Goal: Task Accomplishment & Management: Complete application form

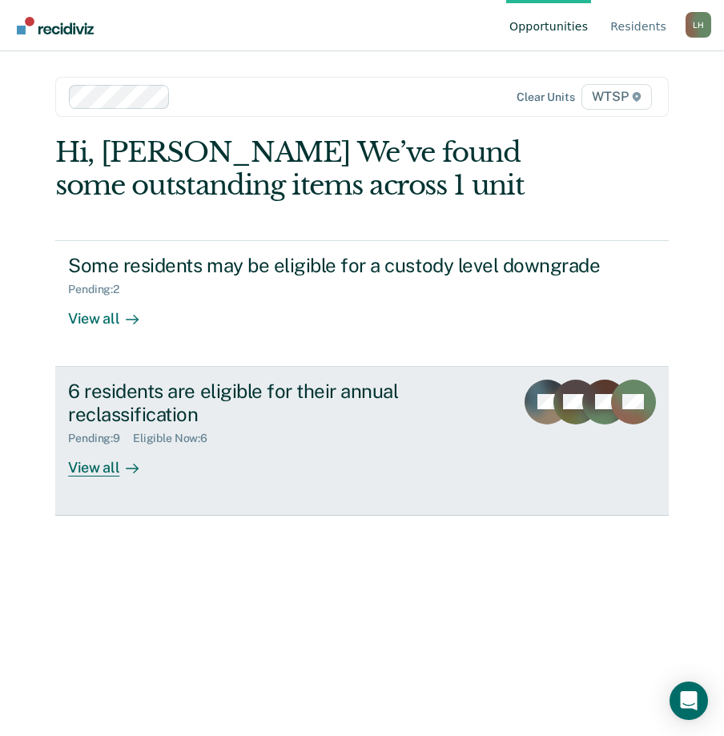
click at [112, 469] on div "View all" at bounding box center [113, 460] width 90 height 31
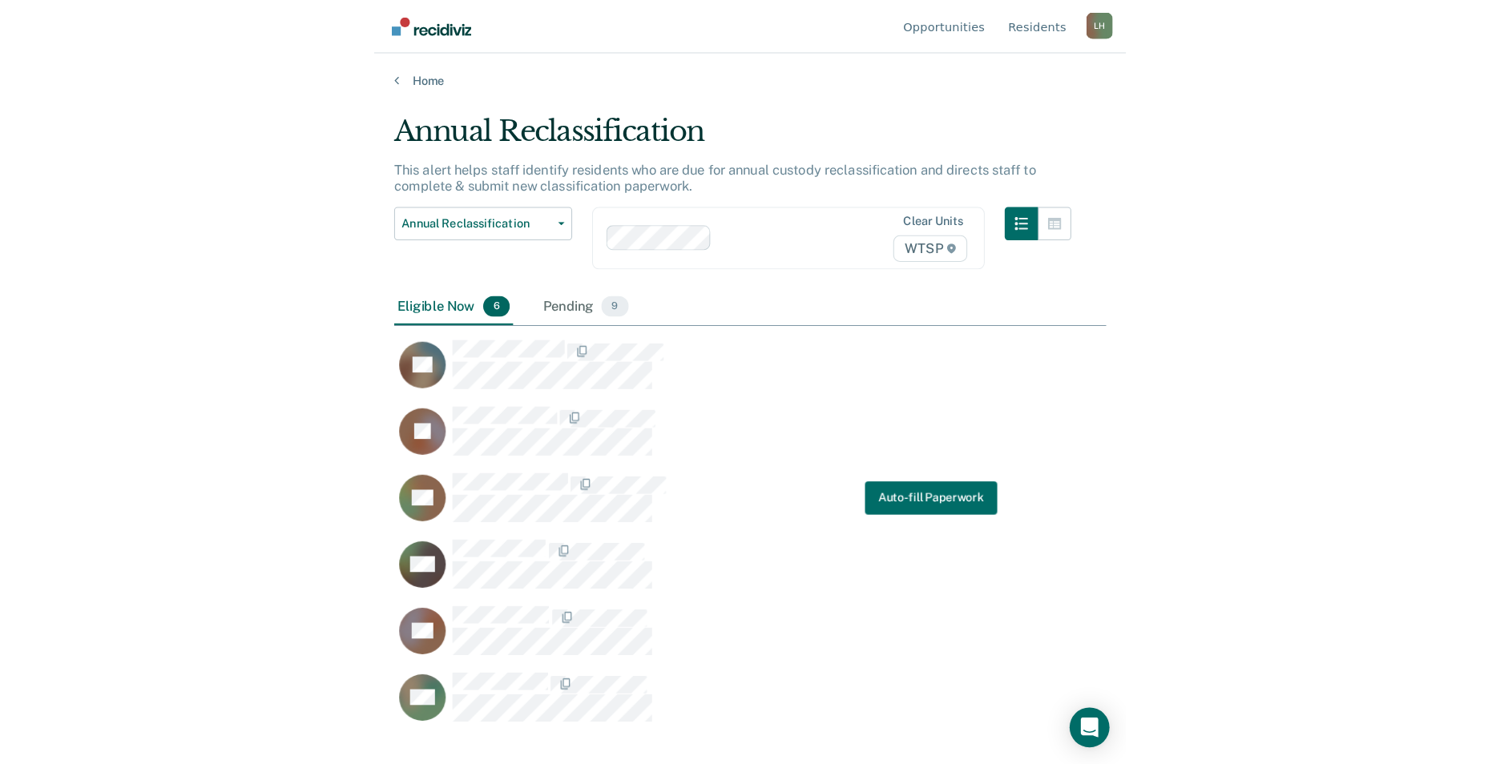
scroll to position [493, 674]
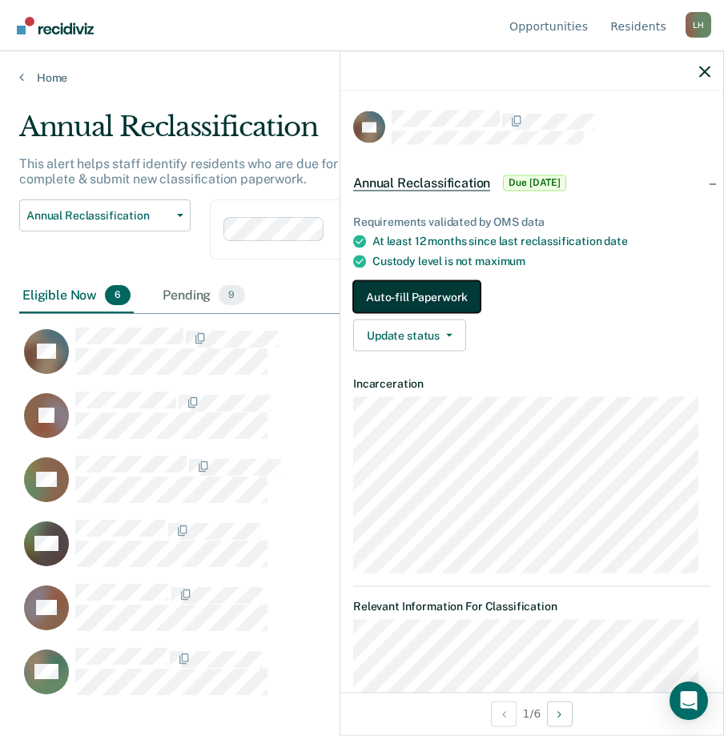
click at [450, 291] on button "Auto-fill Paperwork" at bounding box center [416, 297] width 127 height 32
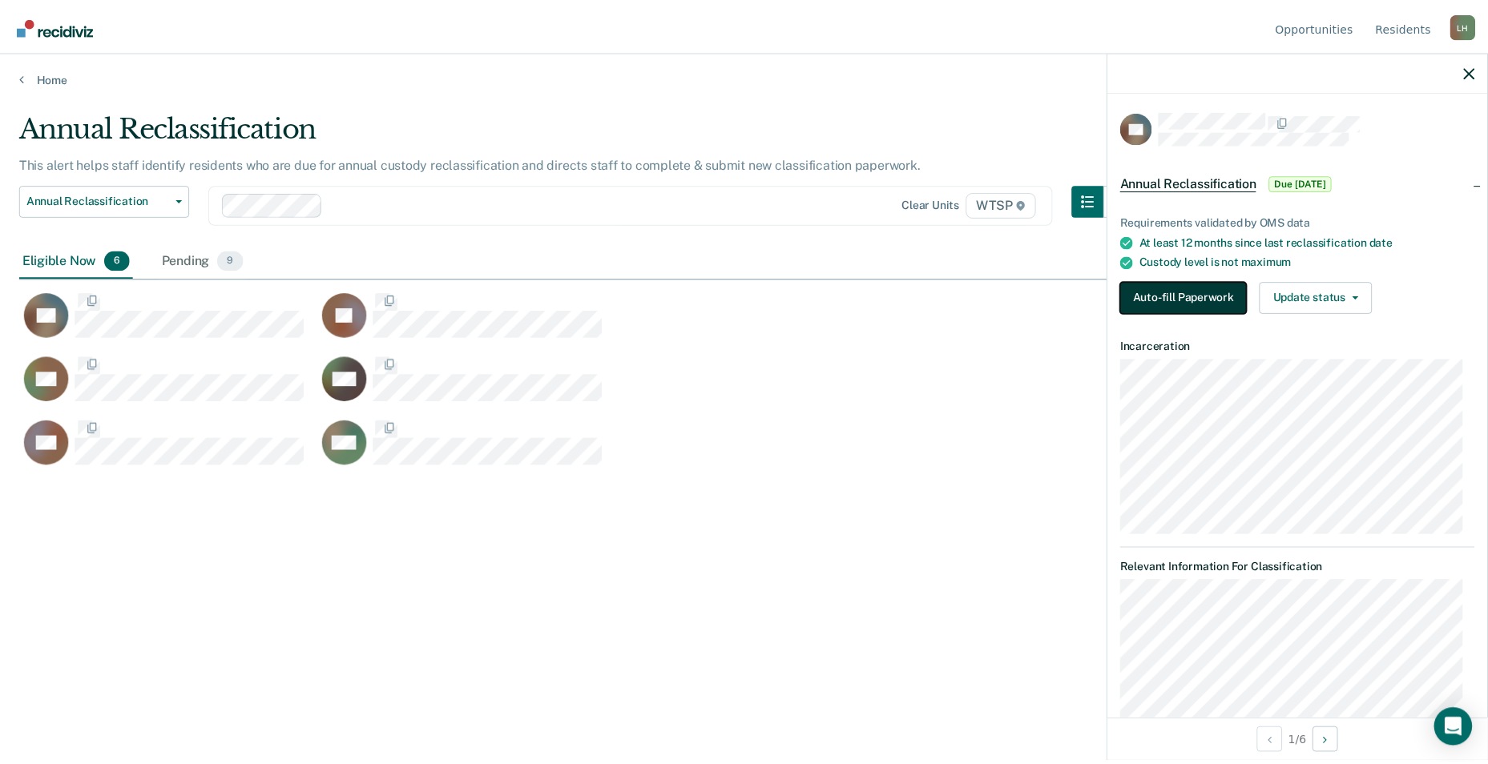
scroll to position [521, 1449]
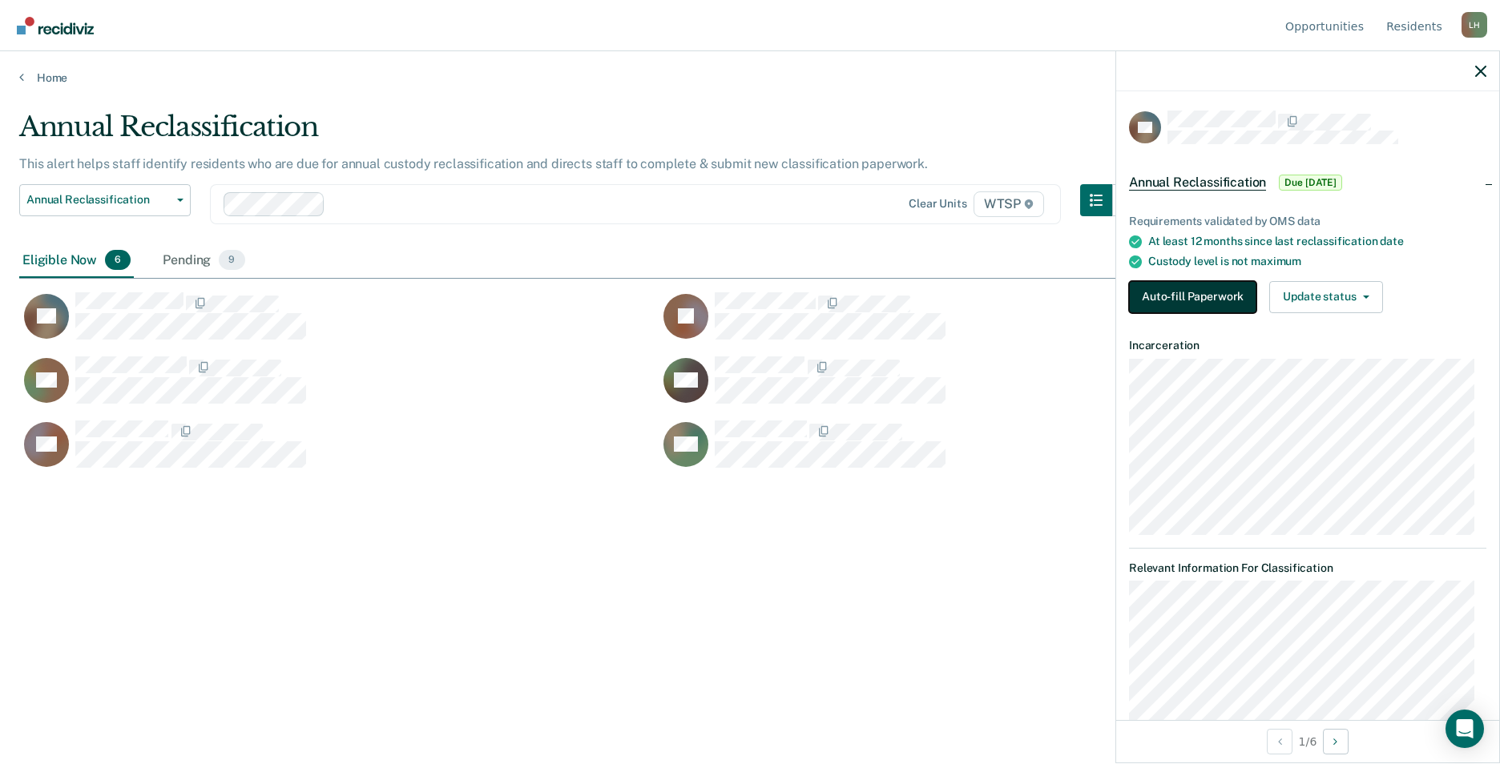
click at [723, 294] on button "Auto-fill Paperwork" at bounding box center [1192, 297] width 127 height 32
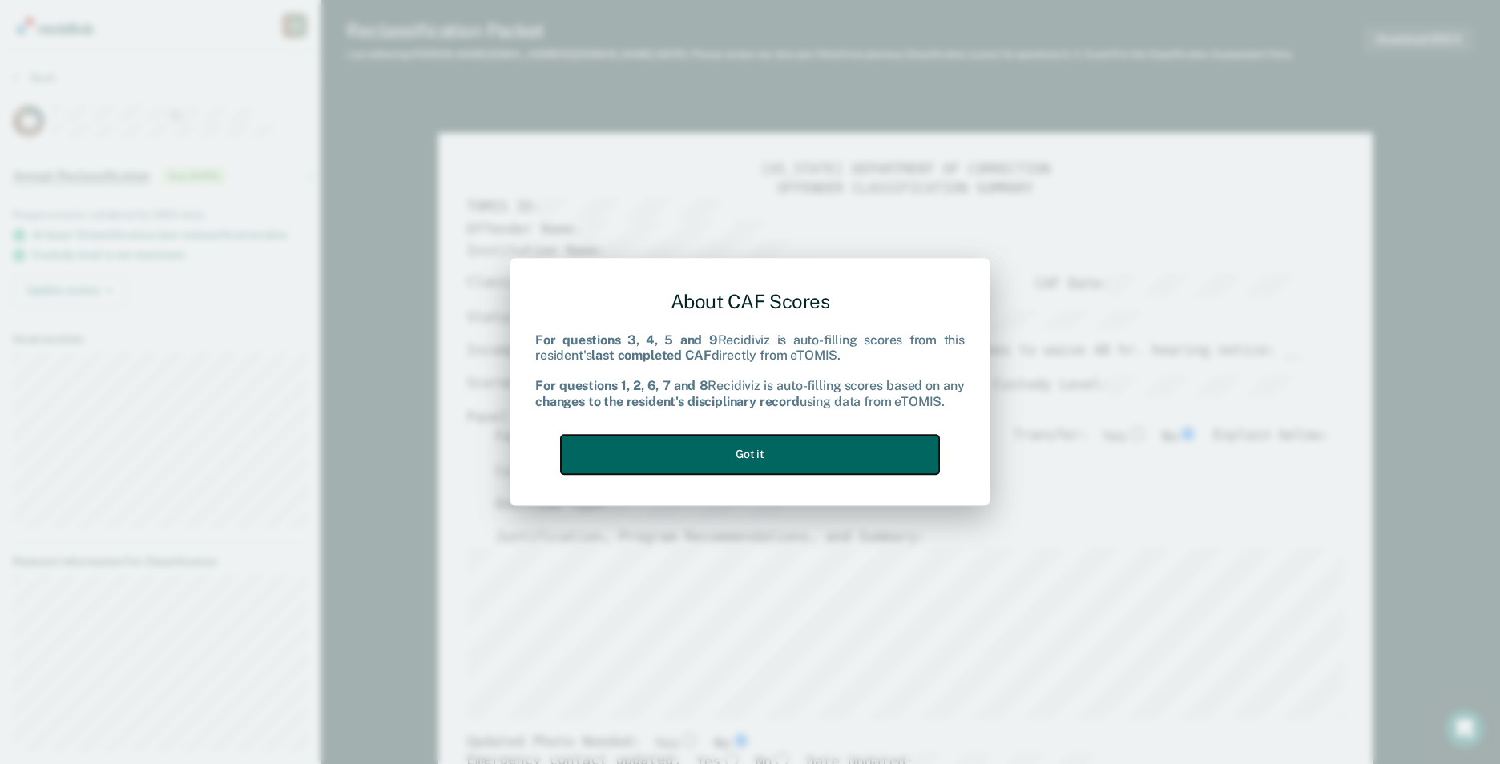
click at [723, 454] on button "Got it" at bounding box center [750, 454] width 378 height 39
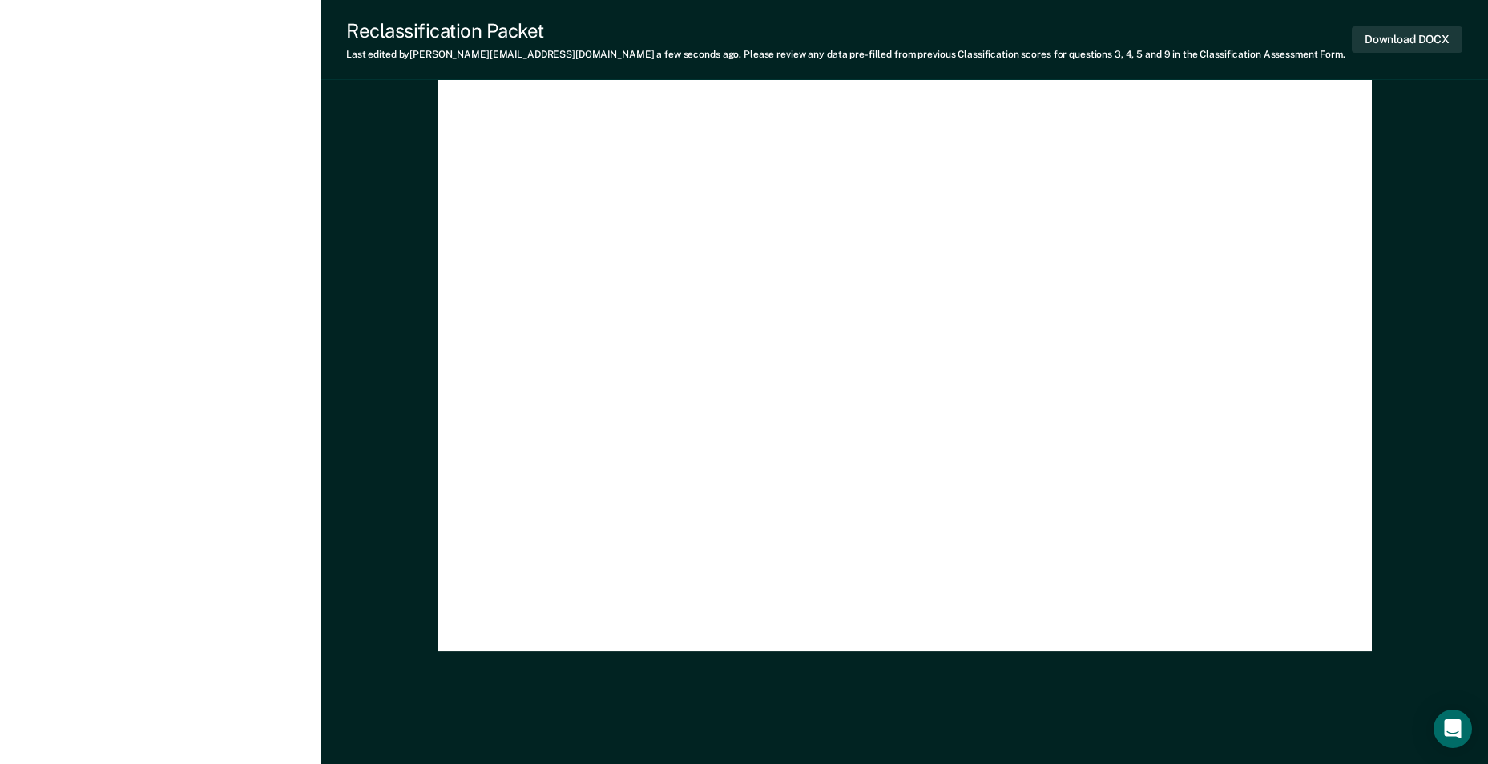
scroll to position [4523, 0]
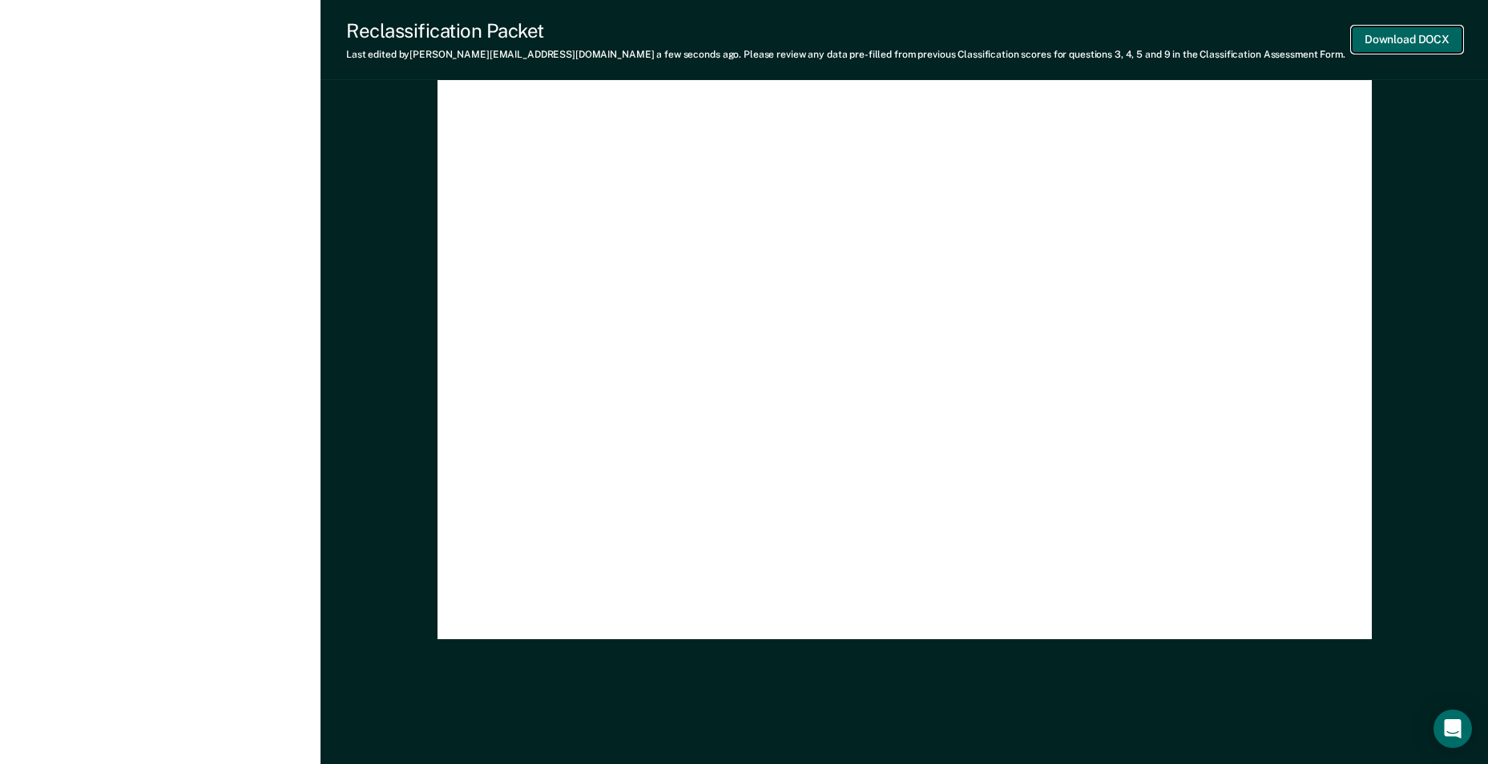
click at [723, 38] on button "Download DOCX" at bounding box center [1406, 39] width 111 height 26
type textarea "x"
